Goal: Communication & Community: Ask a question

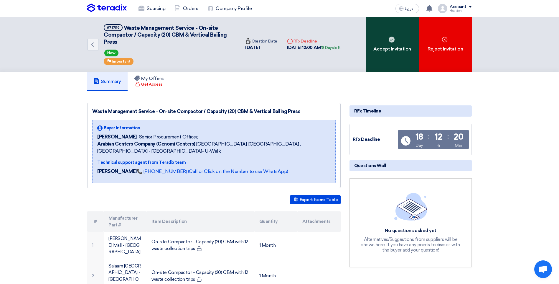
click at [380, 54] on div "Accept Invitation" at bounding box center [392, 44] width 53 height 55
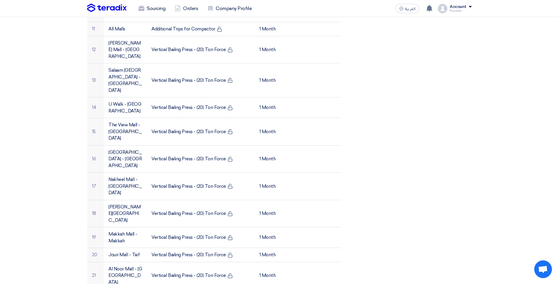
scroll to position [472, 0]
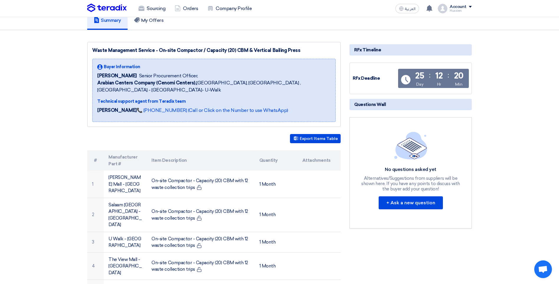
scroll to position [29, 0]
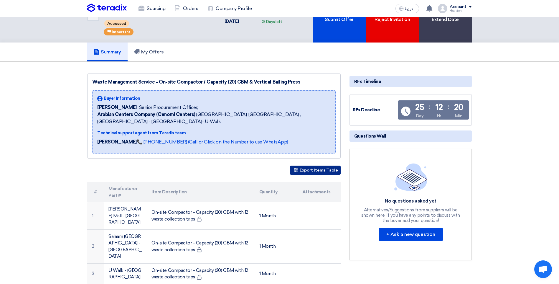
click at [320, 165] on button "Export Items Table" at bounding box center [315, 169] width 51 height 9
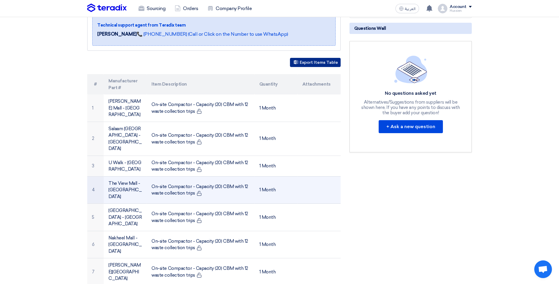
scroll to position [147, 0]
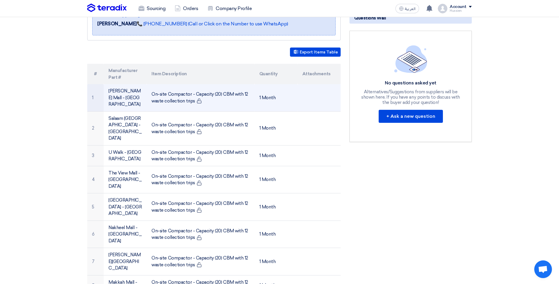
click at [119, 88] on td "[PERSON_NAME] Mall - [GEOGRAPHIC_DATA]" at bounding box center [125, 97] width 43 height 27
click at [280, 84] on td "1 Month" at bounding box center [276, 97] width 43 height 27
click at [311, 85] on td at bounding box center [319, 97] width 43 height 27
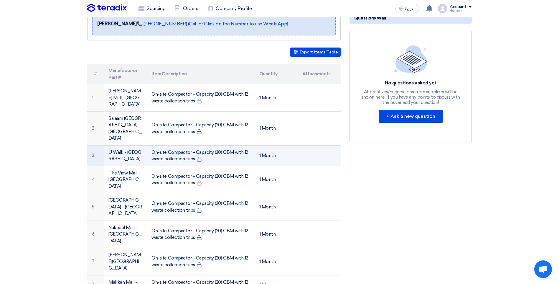
click at [214, 145] on td "On-site Compactor - Capacity (20) CBM with 12 waste collection trips" at bounding box center [201, 155] width 108 height 21
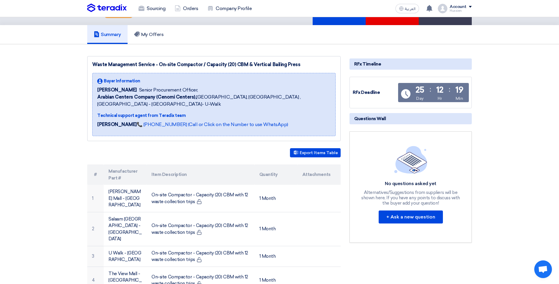
scroll to position [0, 0]
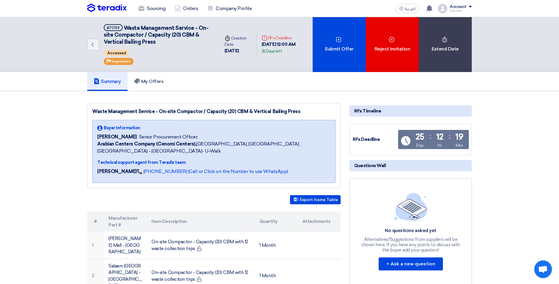
click at [375, 108] on div "RFx Timeline" at bounding box center [411, 110] width 122 height 11
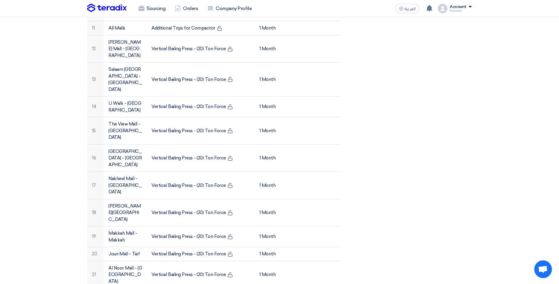
scroll to position [472, 0]
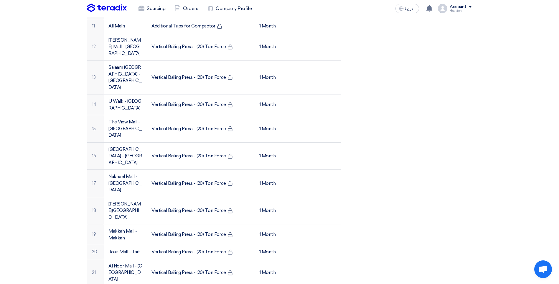
drag, startPoint x: 331, startPoint y: 185, endPoint x: 394, endPoint y: 132, distance: 82.0
click at [394, 132] on div "RFx Timeline RFx Deadline Time Remaining 25 Day : 12 Hr : 18 Min Questions Wall…" at bounding box center [410, 10] width 131 height 758
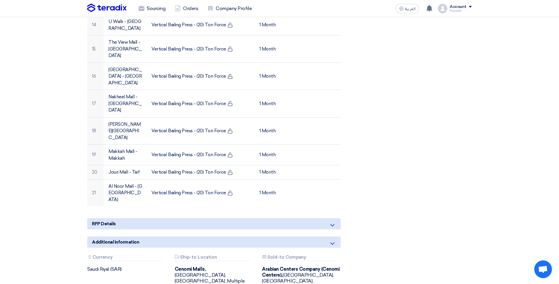
scroll to position [613, 0]
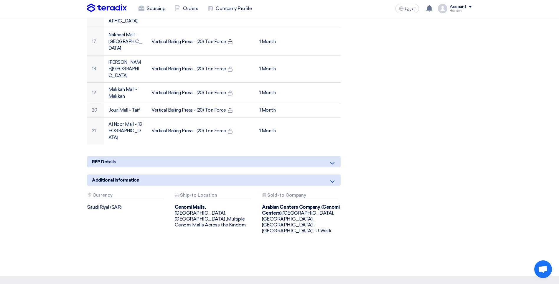
click at [322, 156] on div "RFP Details" at bounding box center [214, 161] width 254 height 11
click at [335, 160] on icon at bounding box center [332, 163] width 7 height 7
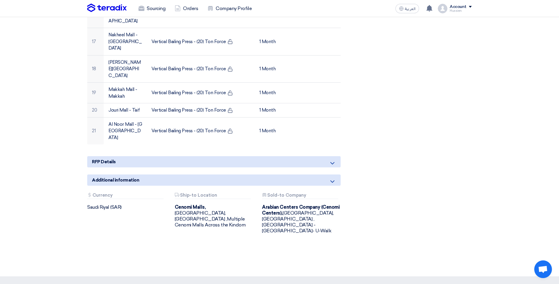
click at [335, 160] on icon at bounding box center [332, 163] width 7 height 7
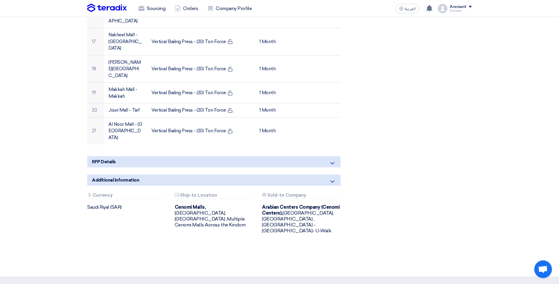
click at [335, 160] on icon at bounding box center [332, 163] width 7 height 7
click at [243, 193] on div "Attachments Ship-to Location Cenomi Malls, [GEOGRAPHIC_DATA], [GEOGRAPHIC_DATA]…" at bounding box center [214, 213] width 88 height 41
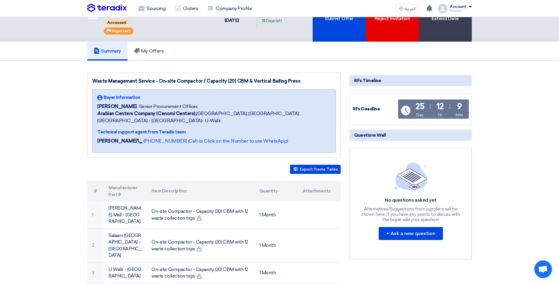
scroll to position [0, 0]
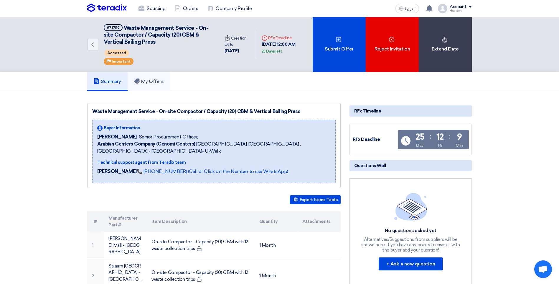
click at [160, 81] on h5 "My Offers" at bounding box center [149, 81] width 30 height 6
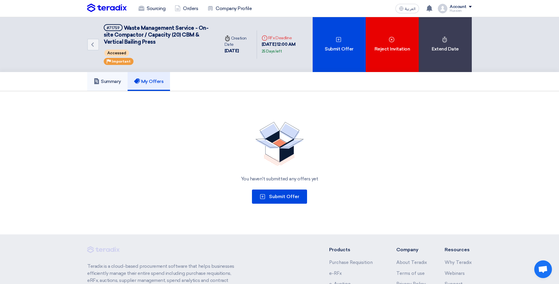
click at [110, 79] on h5 "Summary" at bounding box center [107, 81] width 27 height 6
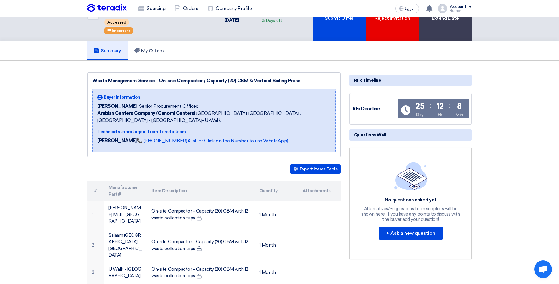
scroll to position [59, 0]
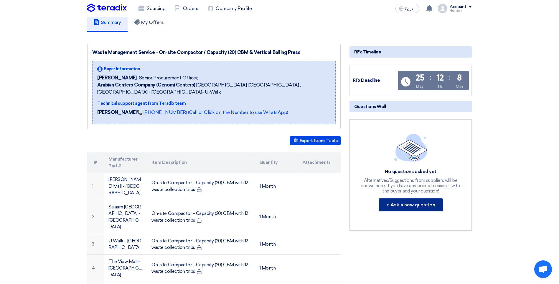
click at [423, 206] on button "+ Ask a new question" at bounding box center [411, 204] width 64 height 13
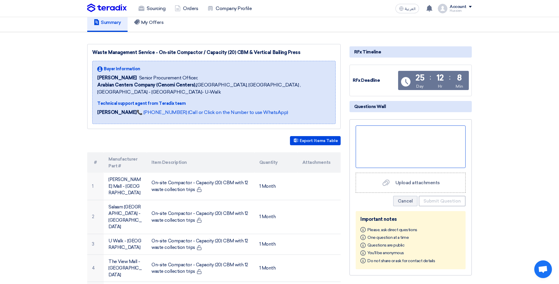
click at [377, 142] on div at bounding box center [411, 146] width 110 height 42
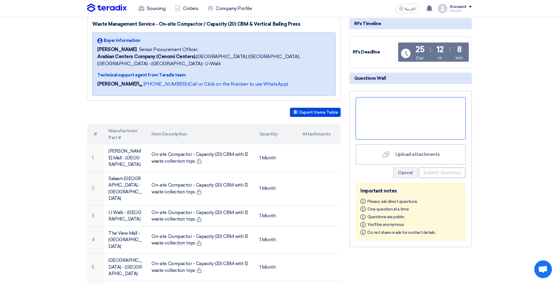
click at [392, 103] on div at bounding box center [411, 118] width 110 height 42
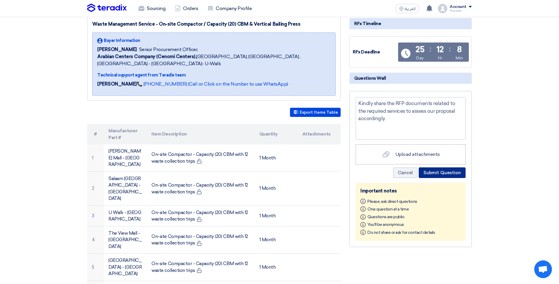
click at [438, 171] on button "Submit Question" at bounding box center [442, 172] width 47 height 11
